Goal: Transaction & Acquisition: Subscribe to service/newsletter

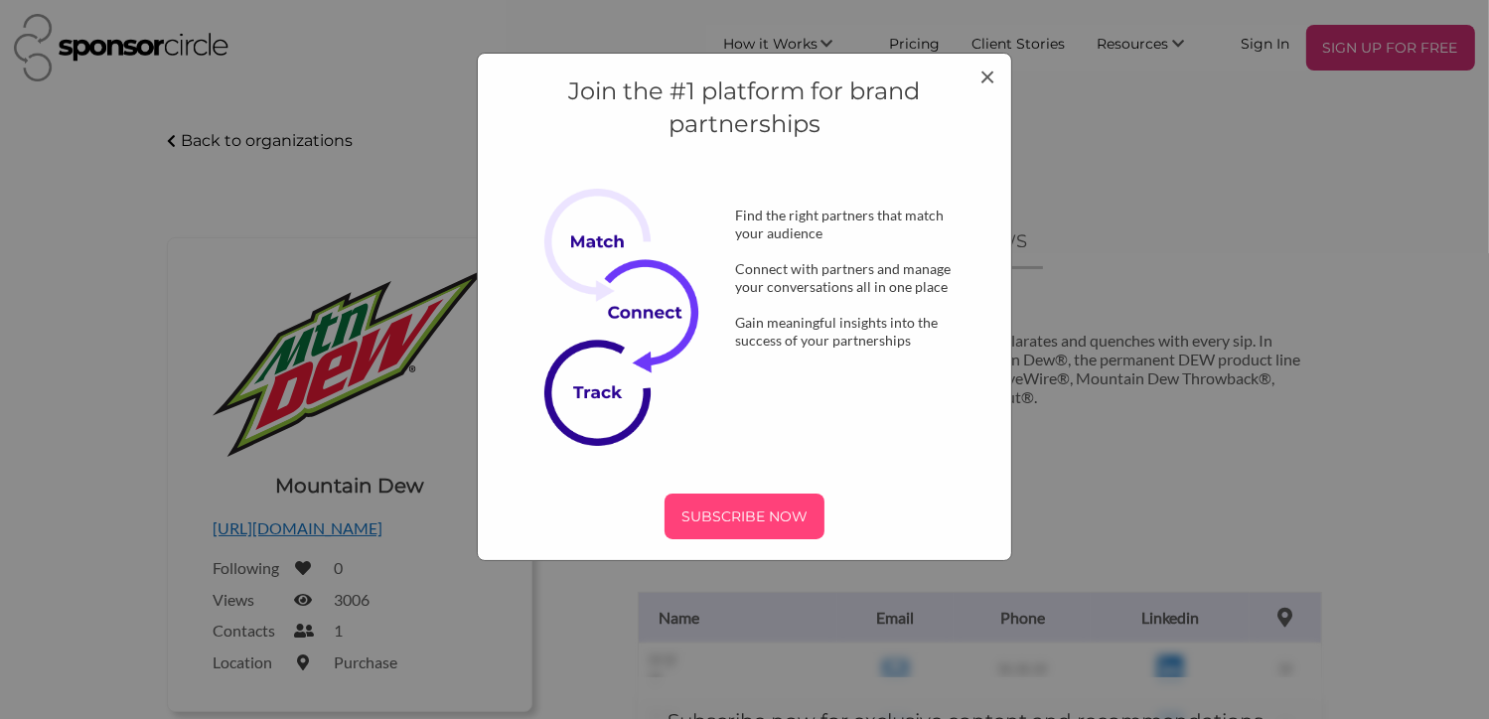
click at [775, 531] on div "SUBSCRIBE NOW" at bounding box center [745, 517] width 160 height 46
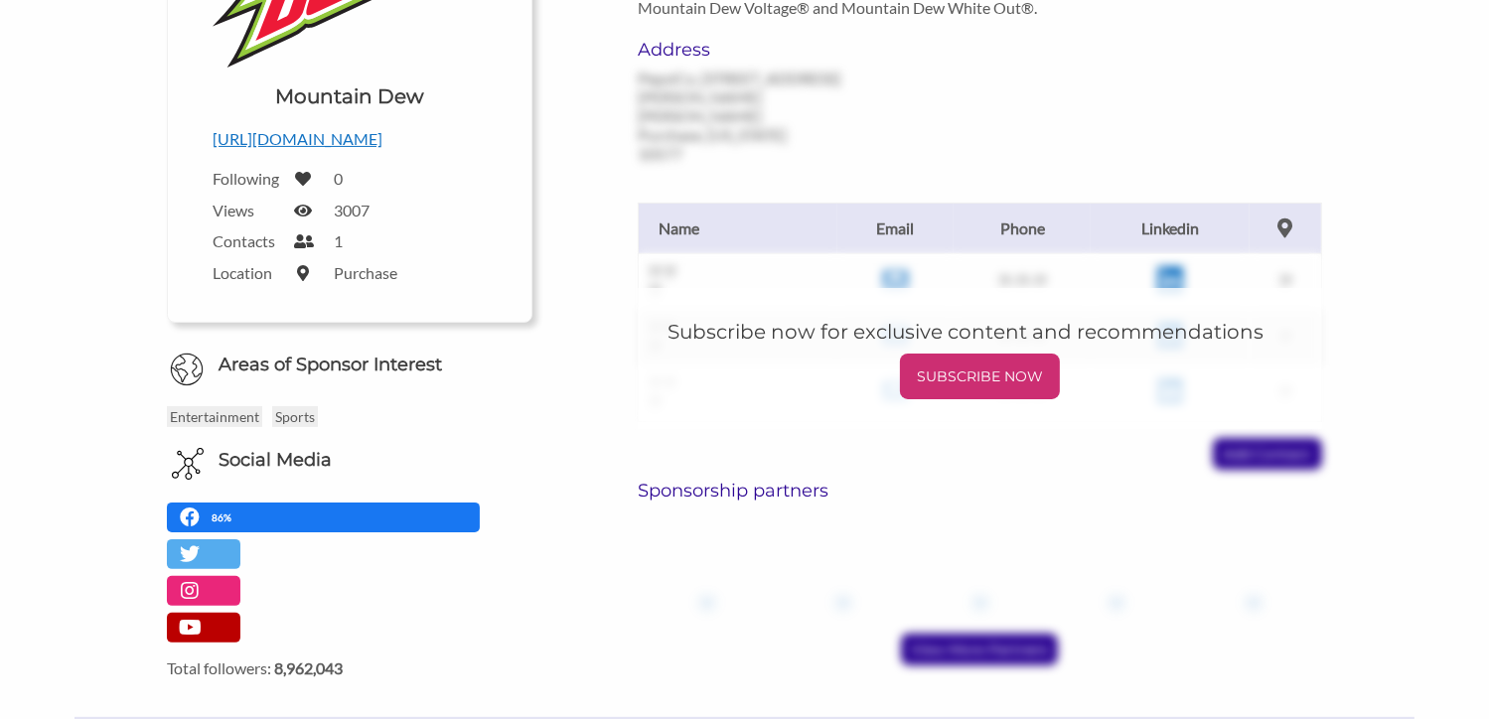
scroll to position [387, 0]
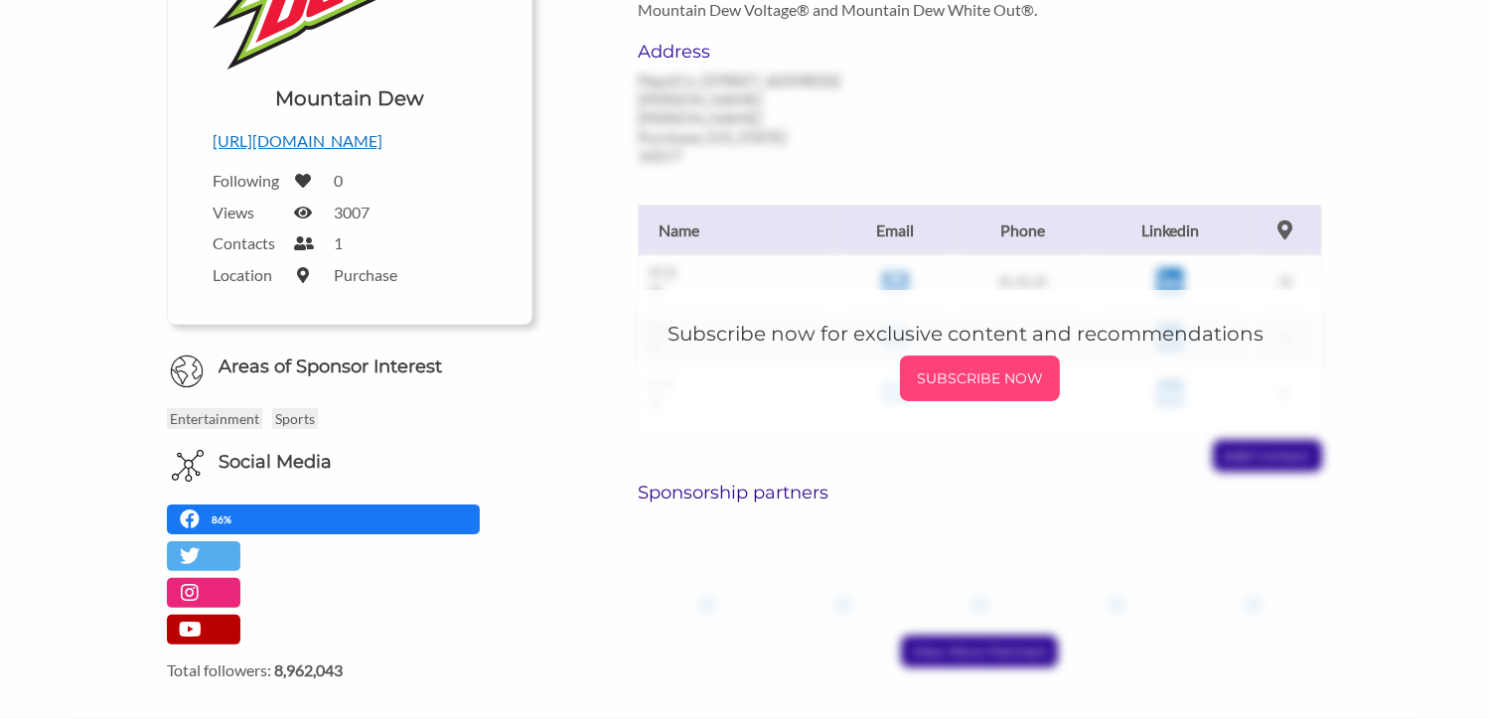
click at [945, 364] on p "SUBSCRIBE NOW" at bounding box center [980, 379] width 144 height 30
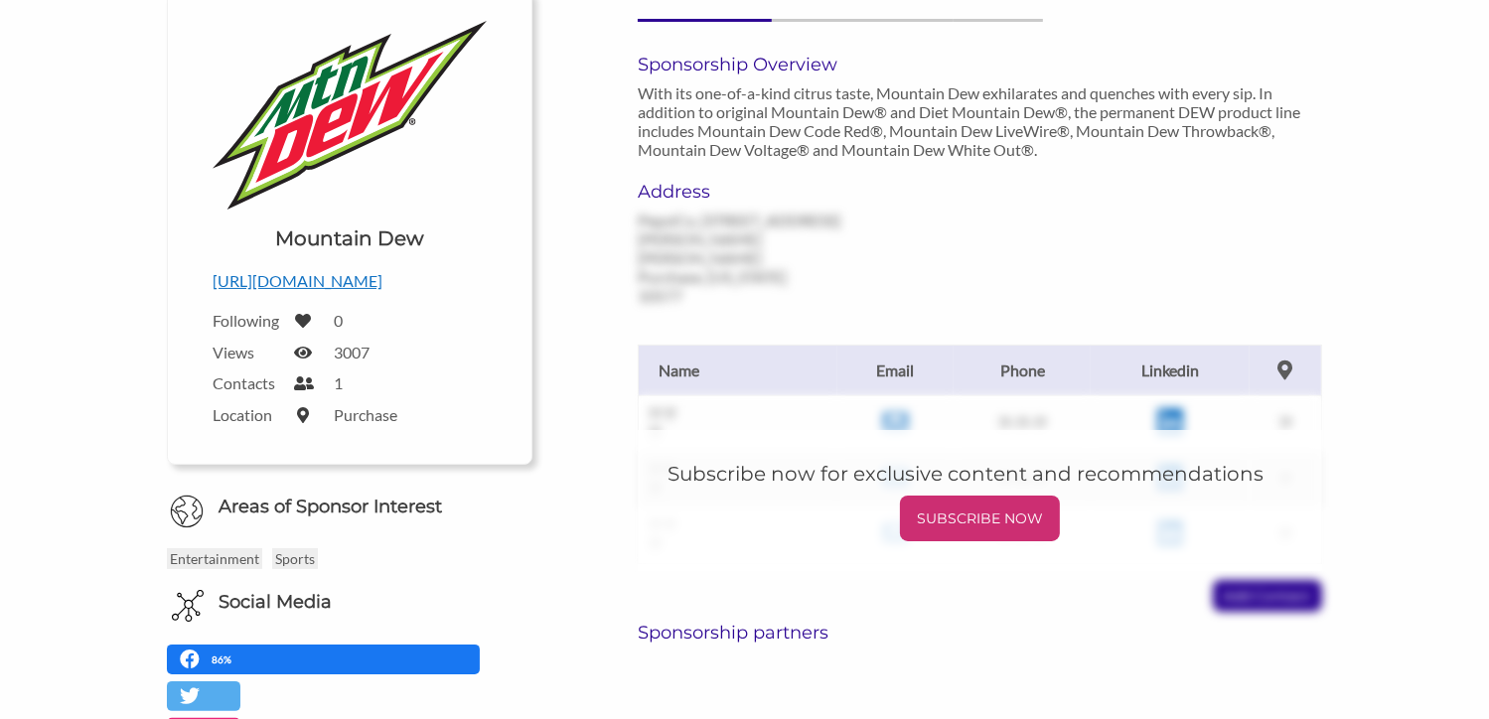
scroll to position [275, 0]
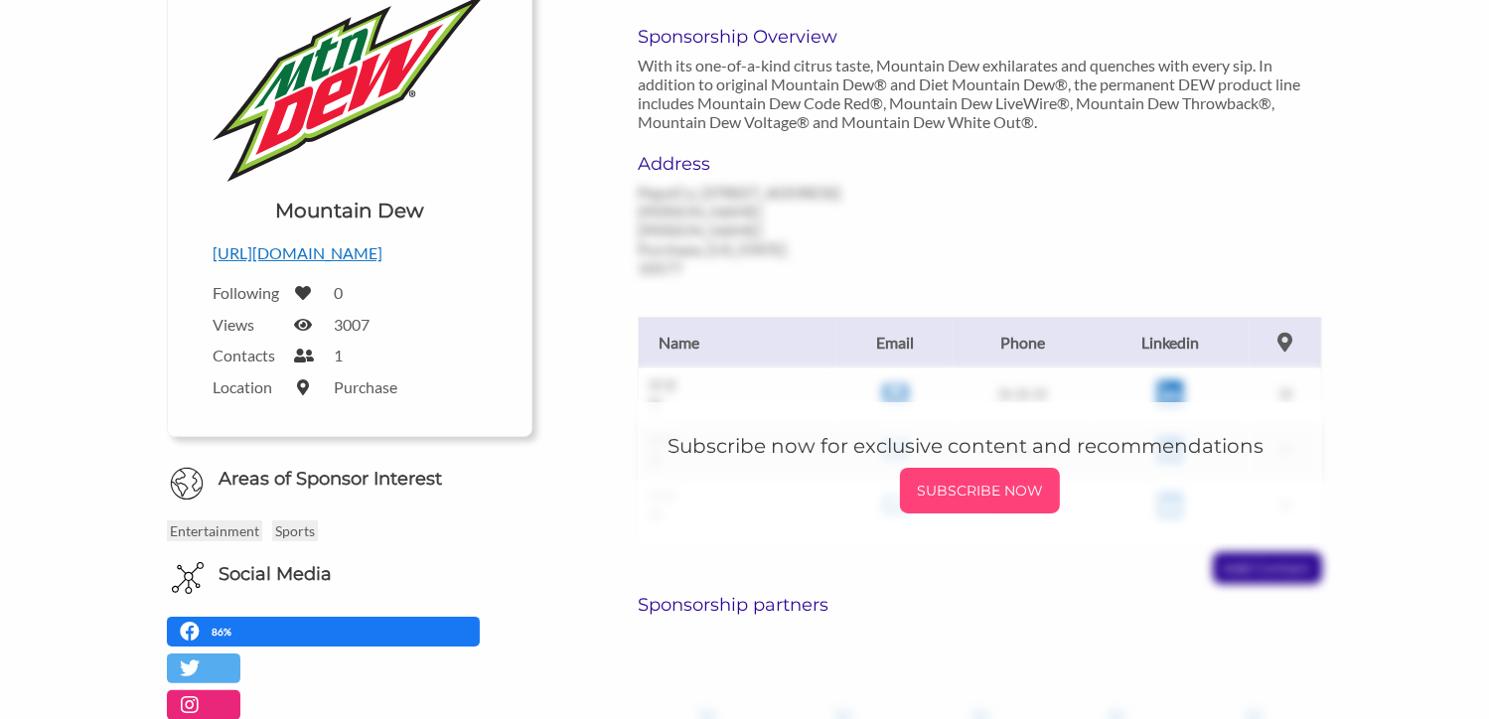
click at [1005, 476] on p "SUBSCRIBE NOW" at bounding box center [980, 491] width 144 height 30
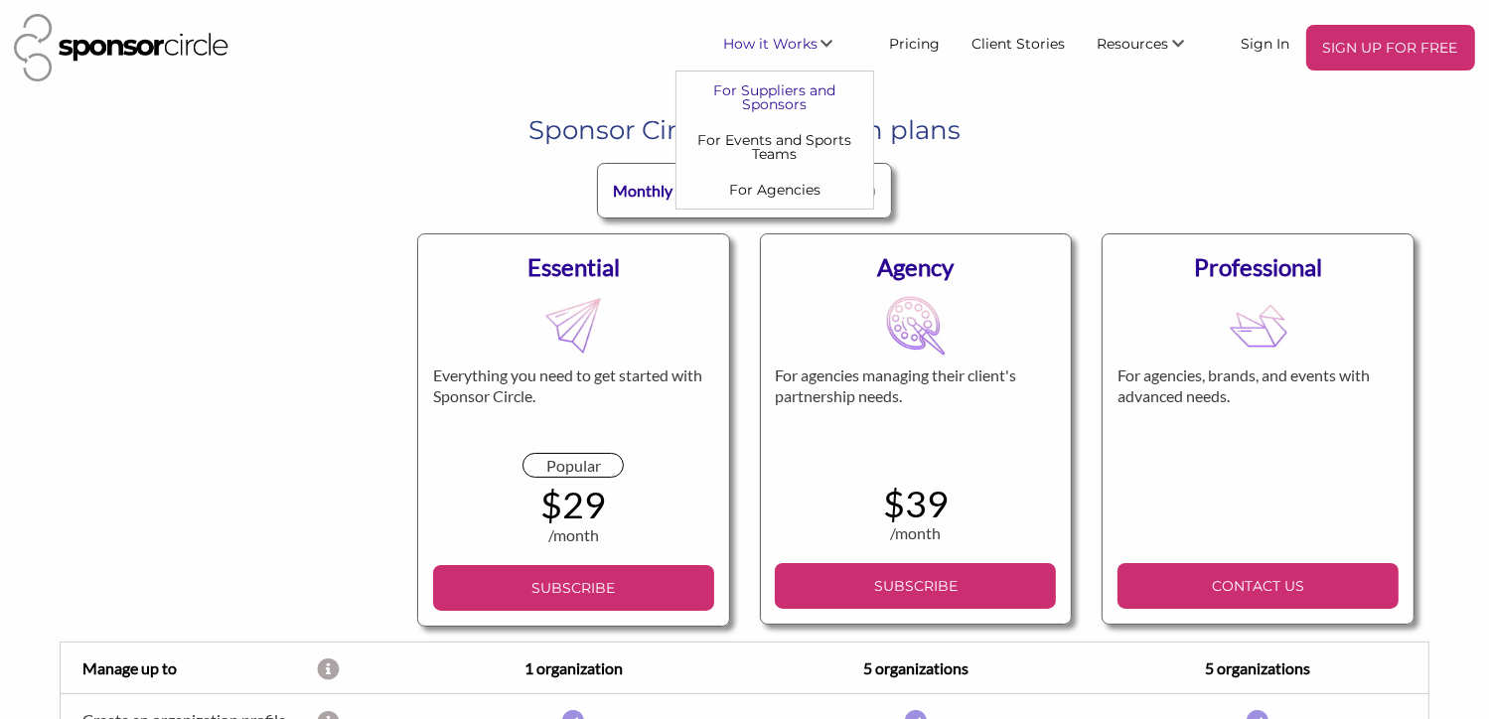
click at [791, 98] on link "For Suppliers and Sponsors" at bounding box center [775, 97] width 197 height 50
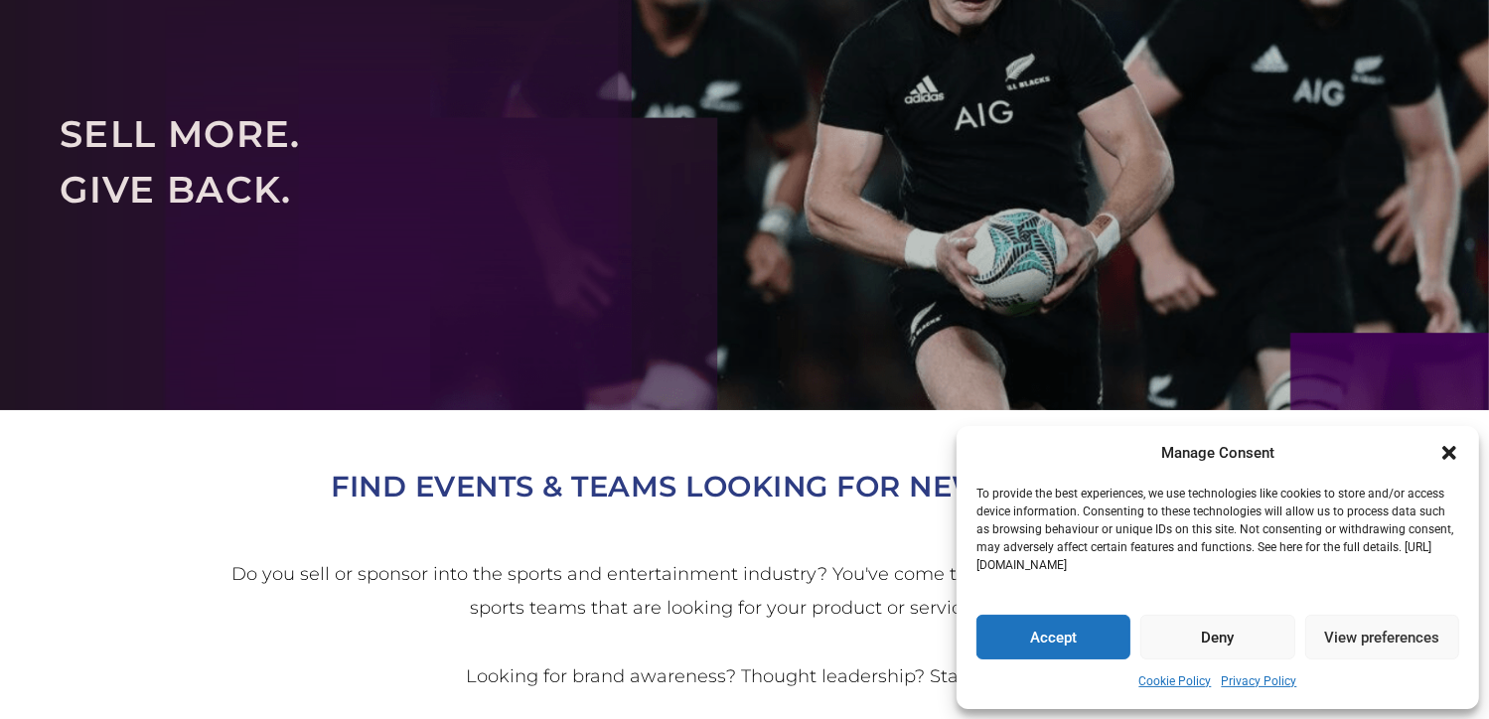
scroll to position [181, 0]
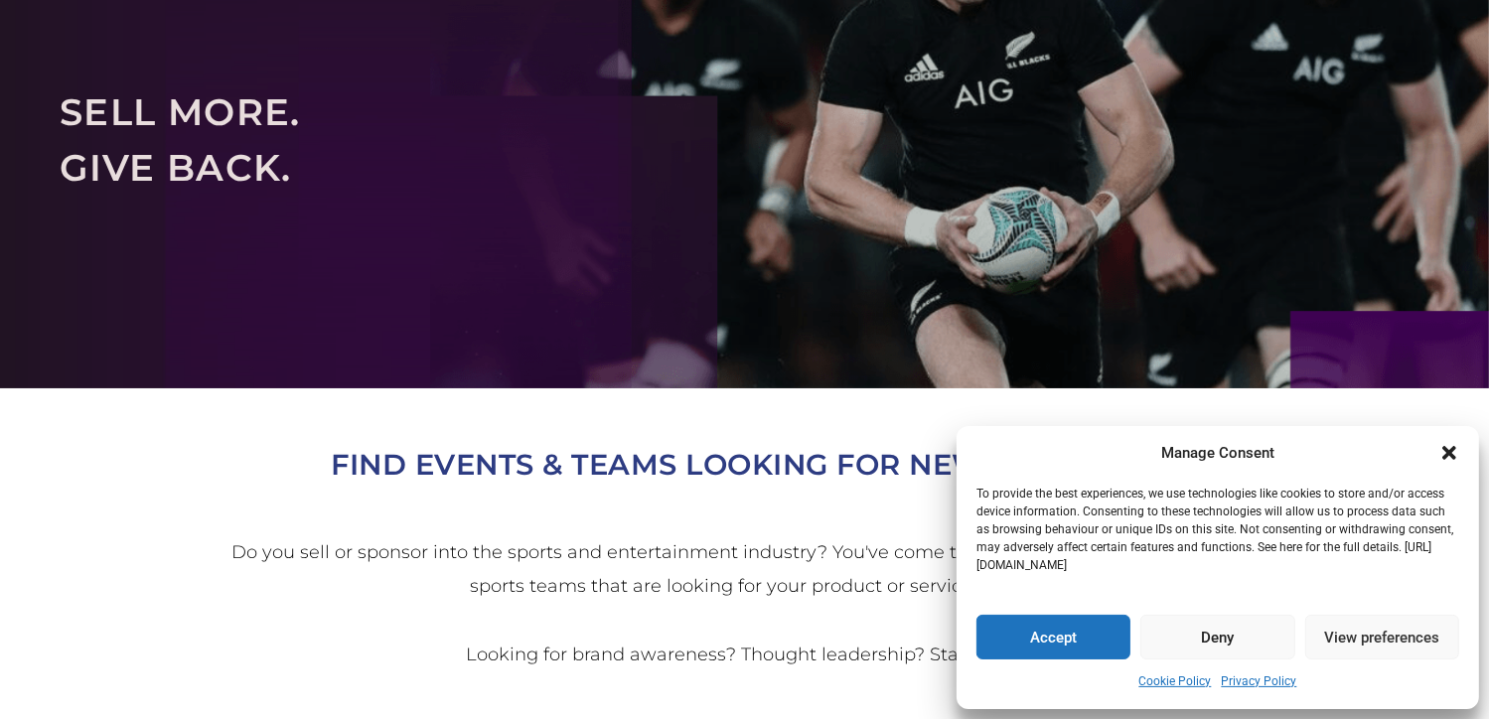
click at [1091, 643] on button "Accept" at bounding box center [1054, 637] width 154 height 45
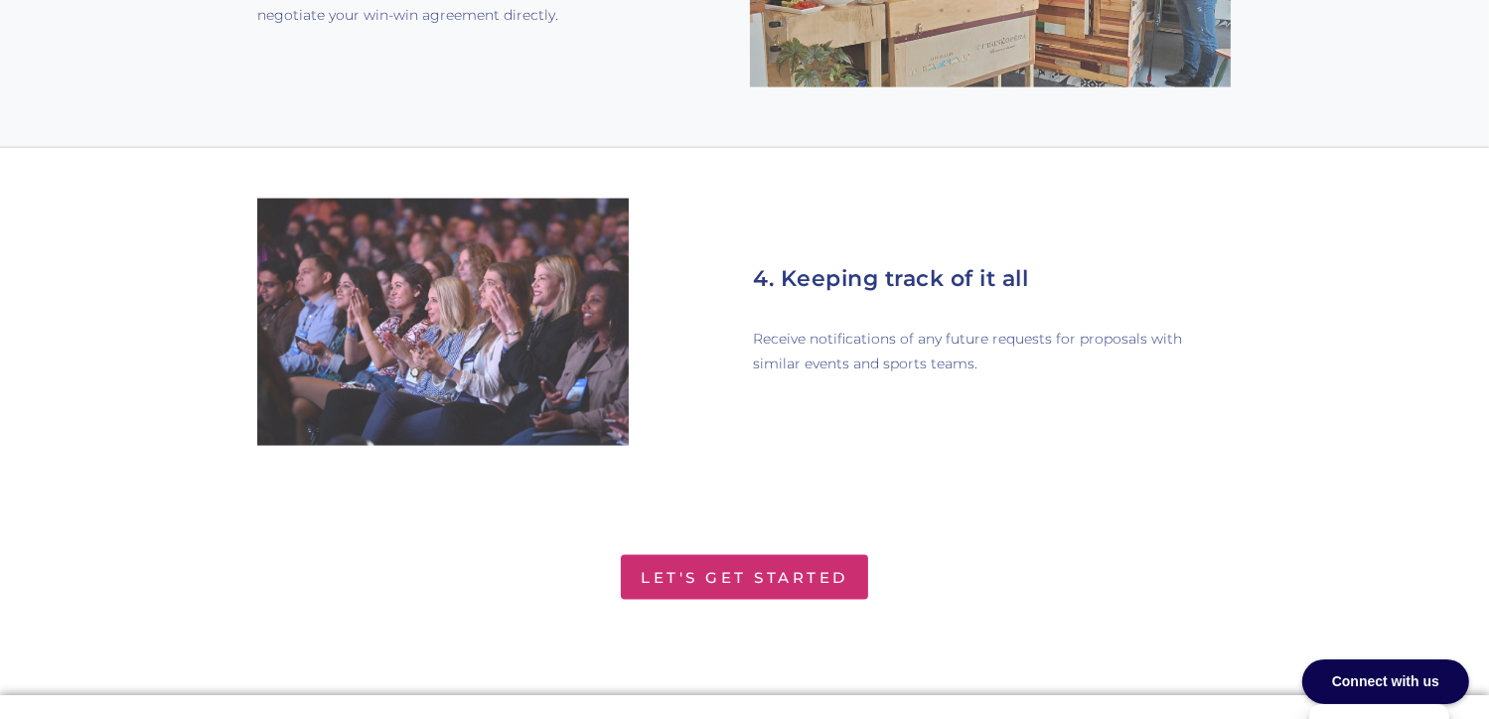
scroll to position [2905, 0]
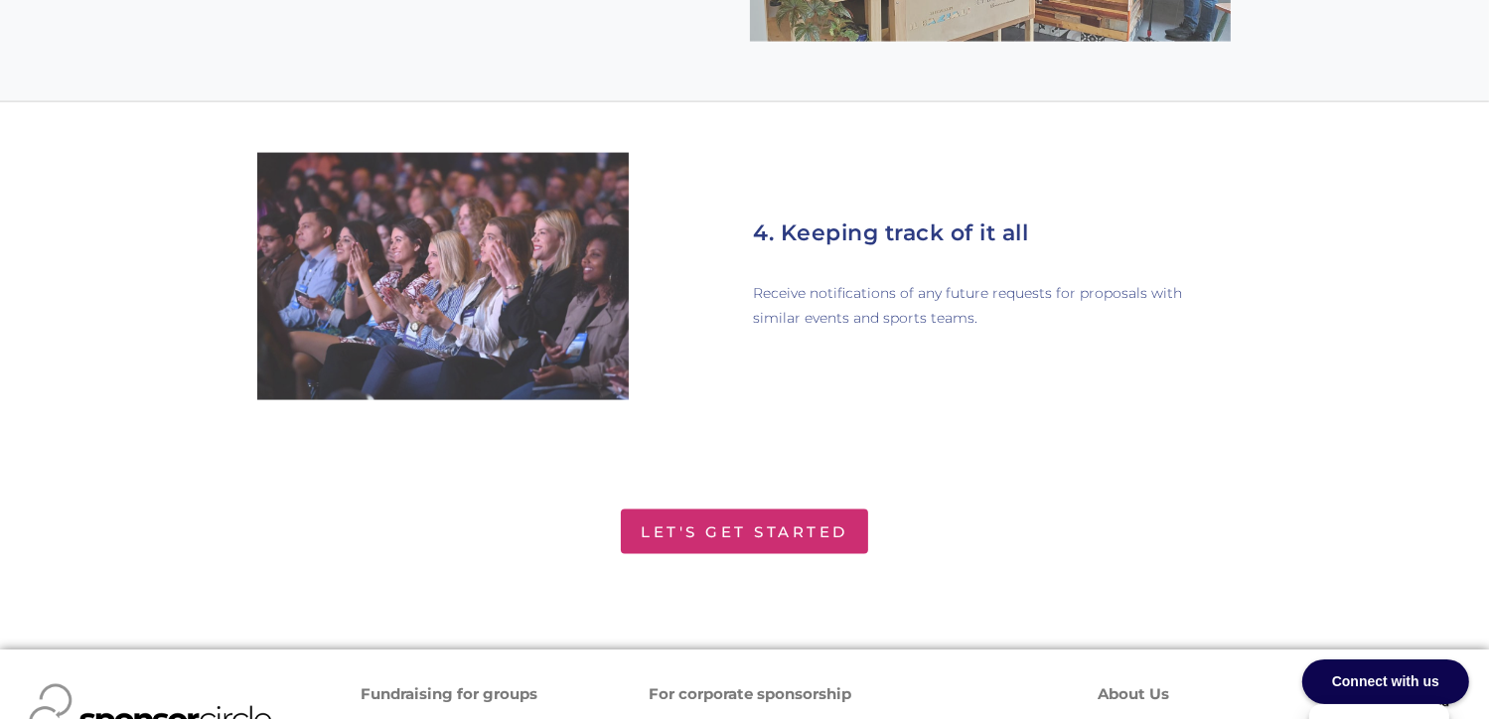
click at [817, 516] on link "Let's Get Started" at bounding box center [744, 532] width 247 height 45
